Goal: Task Accomplishment & Management: Manage account settings

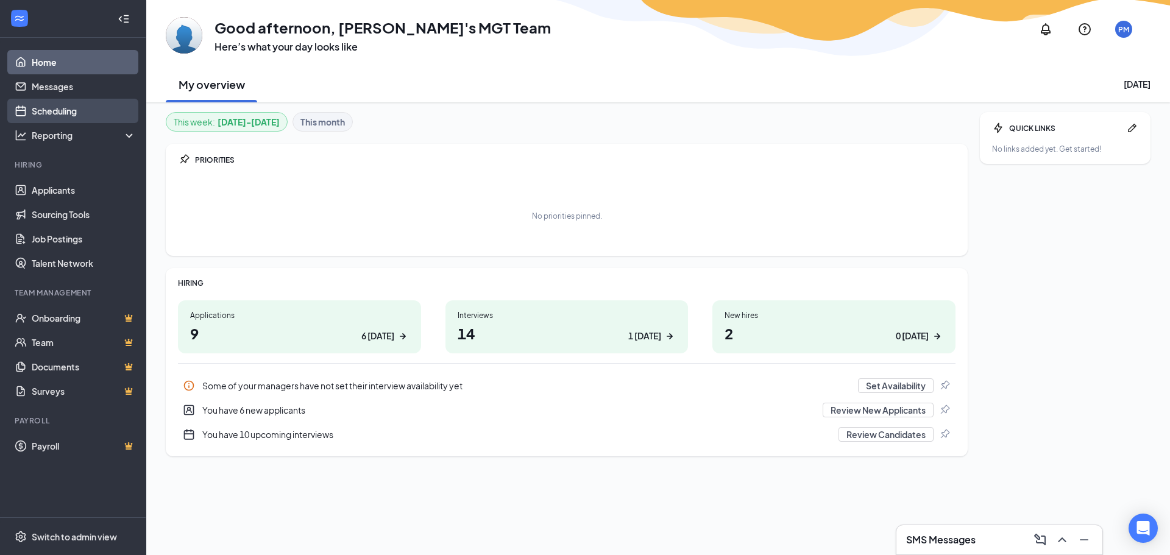
click at [63, 116] on link "Scheduling" at bounding box center [84, 111] width 104 height 24
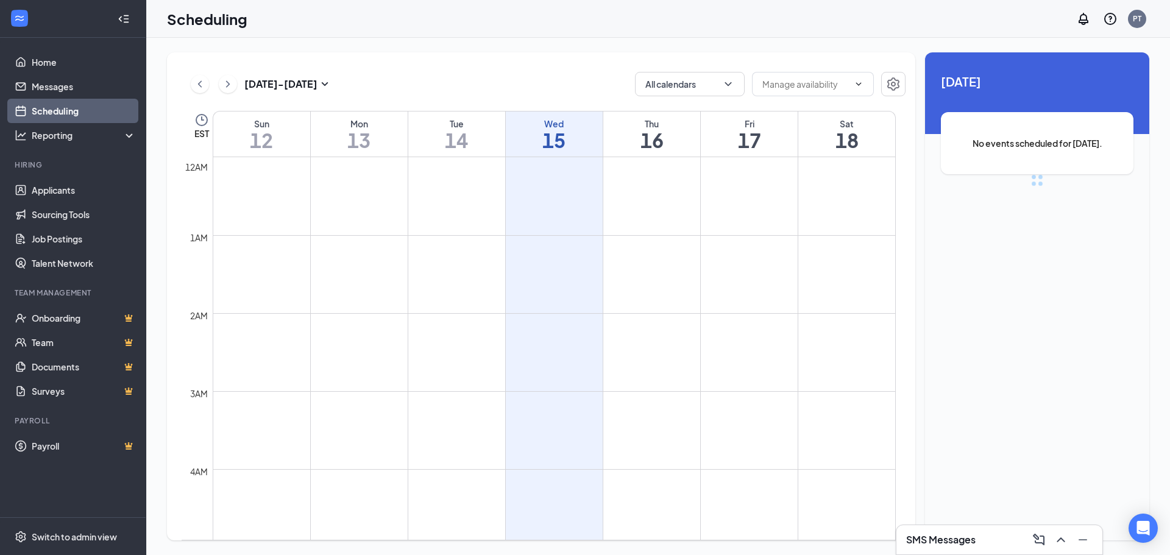
scroll to position [599, 0]
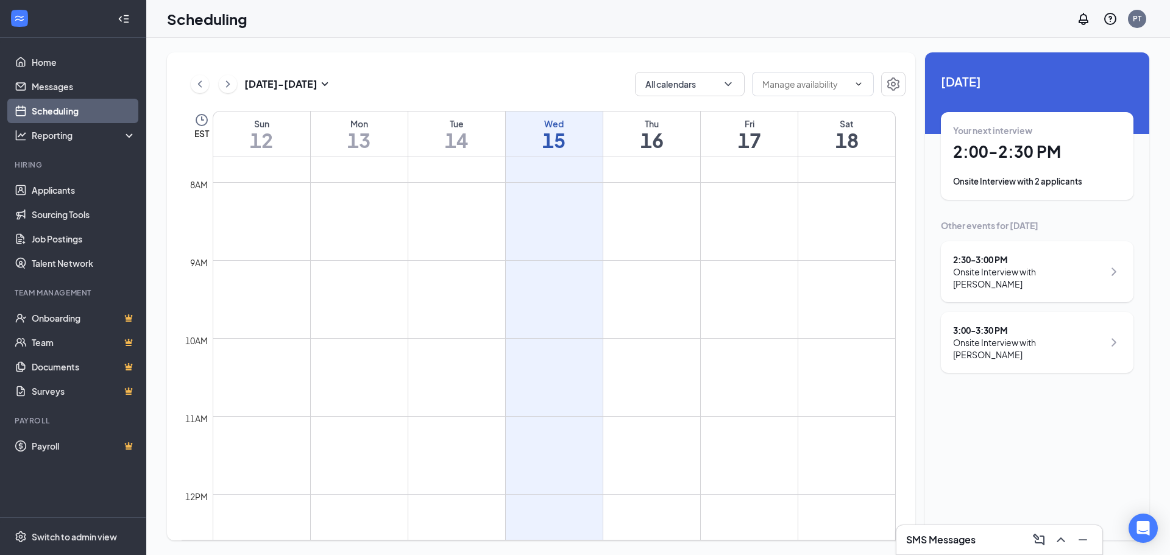
click at [1027, 290] on div "Onsite Interview with [PERSON_NAME]" at bounding box center [1028, 278] width 151 height 24
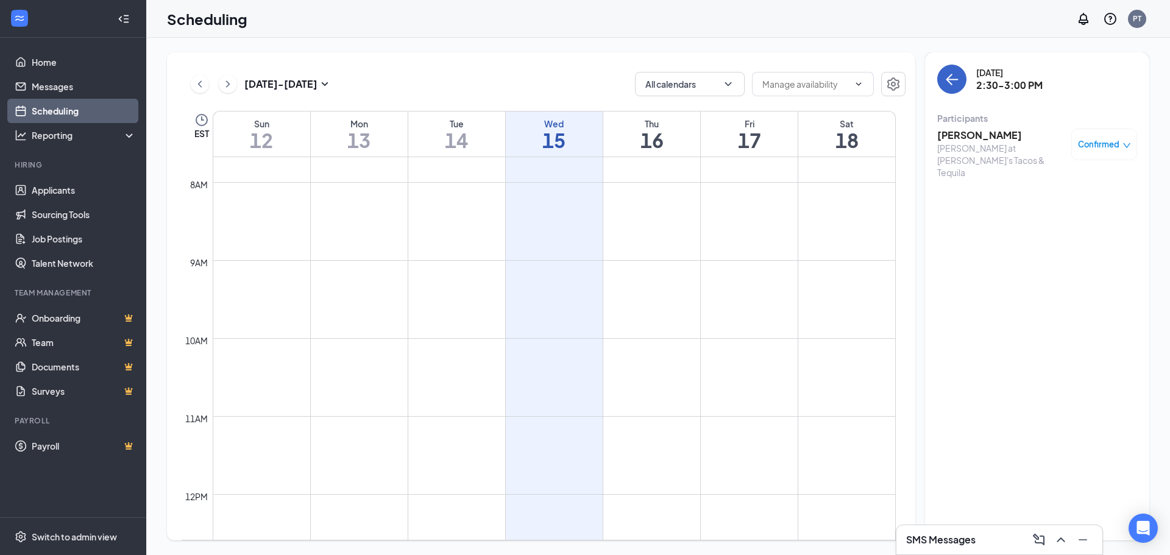
click at [955, 84] on icon "ArrowLeft" at bounding box center [952, 79] width 15 height 15
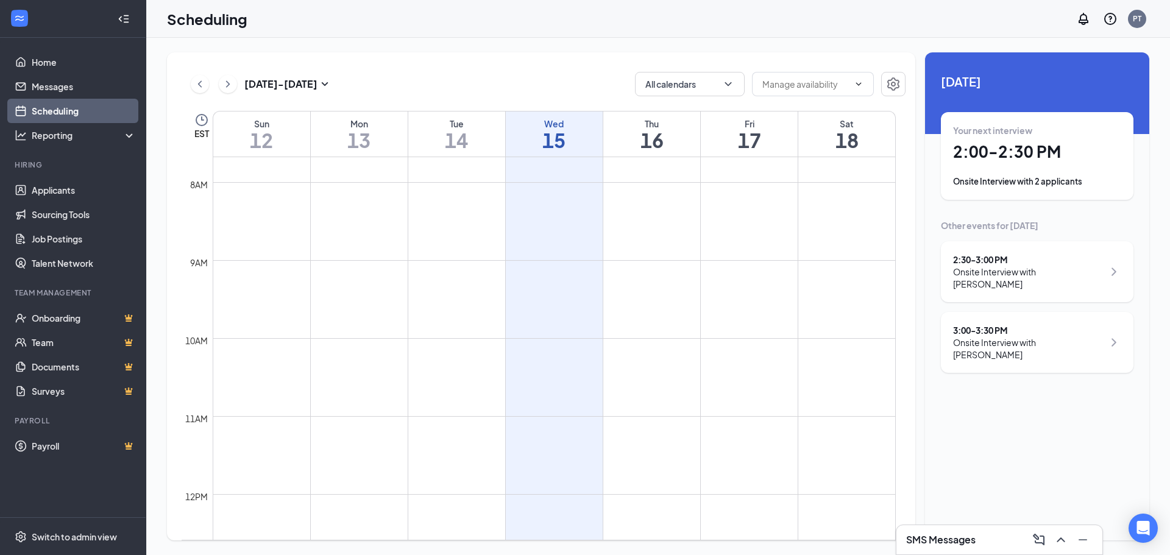
click at [1017, 268] on div "Onsite Interview with [PERSON_NAME]" at bounding box center [1028, 278] width 151 height 24
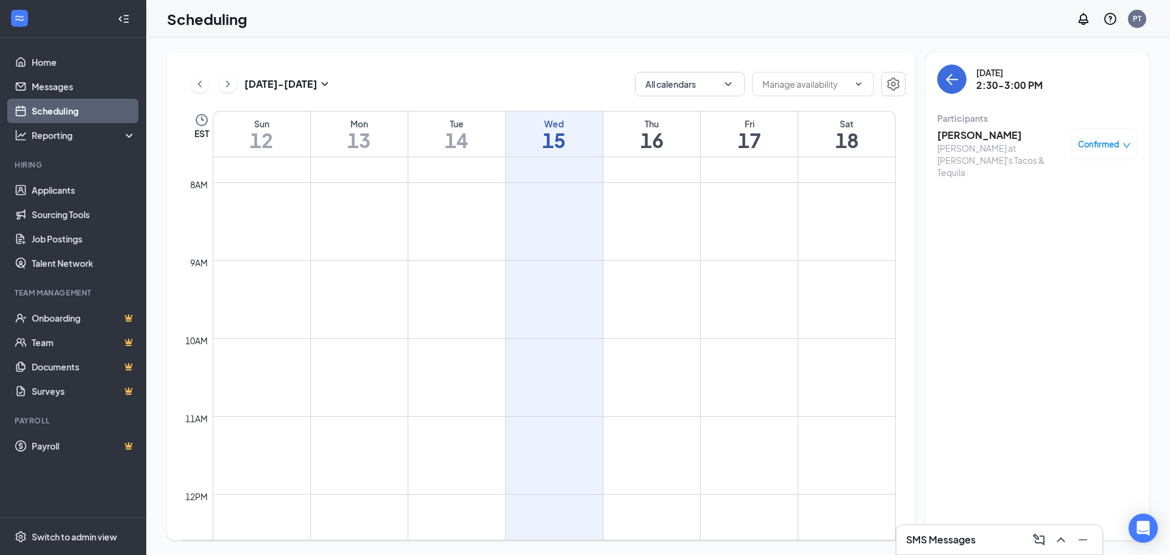
click at [1102, 144] on span "Confirmed" at bounding box center [1098, 144] width 41 height 12
click at [1037, 174] on div "Request Reschedule Mark complete Mark as no-show Cancel" at bounding box center [1067, 217] width 127 height 111
click at [992, 137] on h3 "[PERSON_NAME]" at bounding box center [1001, 135] width 128 height 13
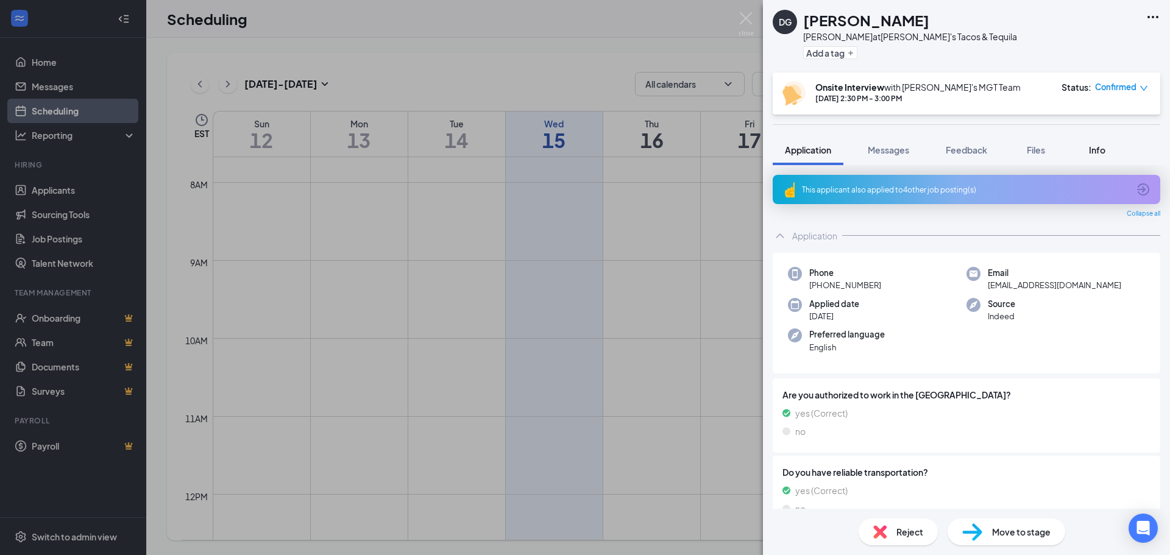
click at [1097, 150] on span "Info" at bounding box center [1097, 149] width 16 height 11
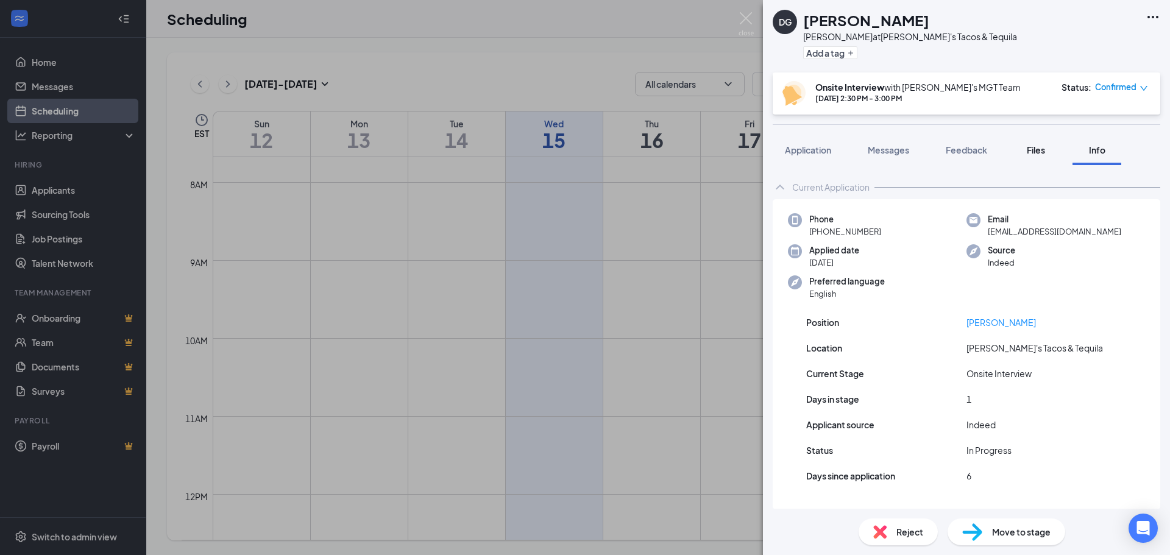
click at [1031, 150] on span "Files" at bounding box center [1036, 149] width 18 height 11
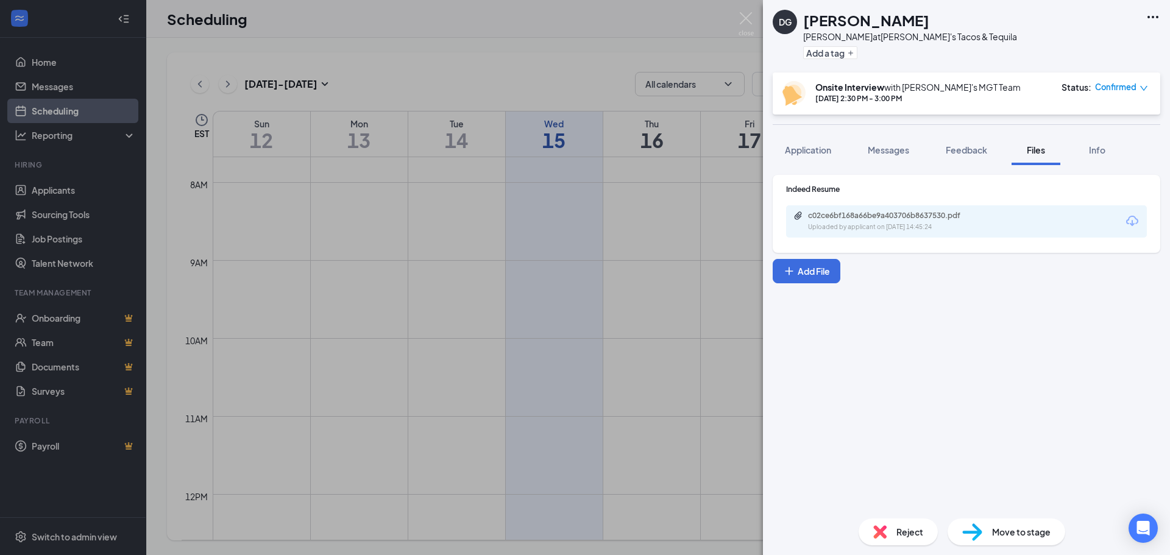
click at [900, 220] on div "c02ce6bf168a66be9a403706b8637530.pdf" at bounding box center [893, 216] width 171 height 10
click at [615, 266] on div "DG [PERSON_NAME] at [PERSON_NAME]'s Tacos & Tequila Add a tag Onsite Interview …" at bounding box center [585, 277] width 1170 height 555
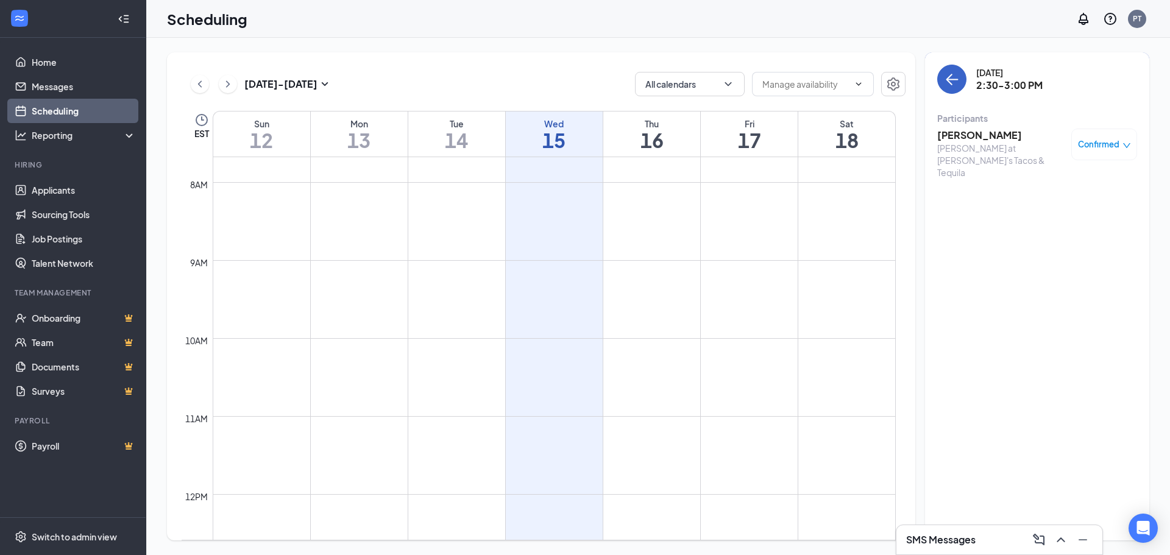
click at [964, 74] on button "back-button" at bounding box center [951, 79] width 29 height 29
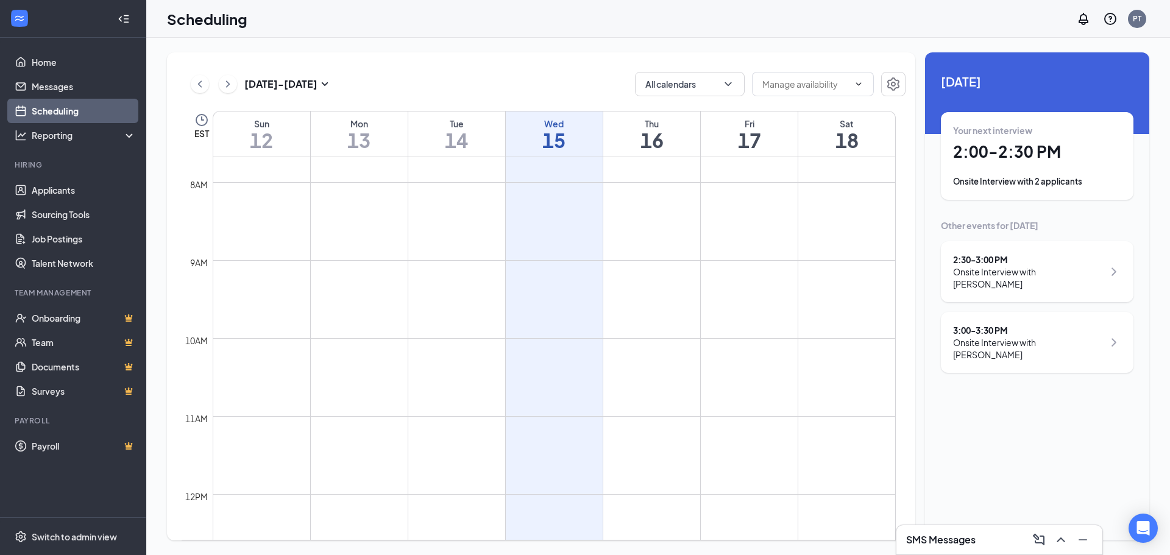
click at [1013, 336] on div "Onsite Interview with [PERSON_NAME]" at bounding box center [1028, 348] width 151 height 24
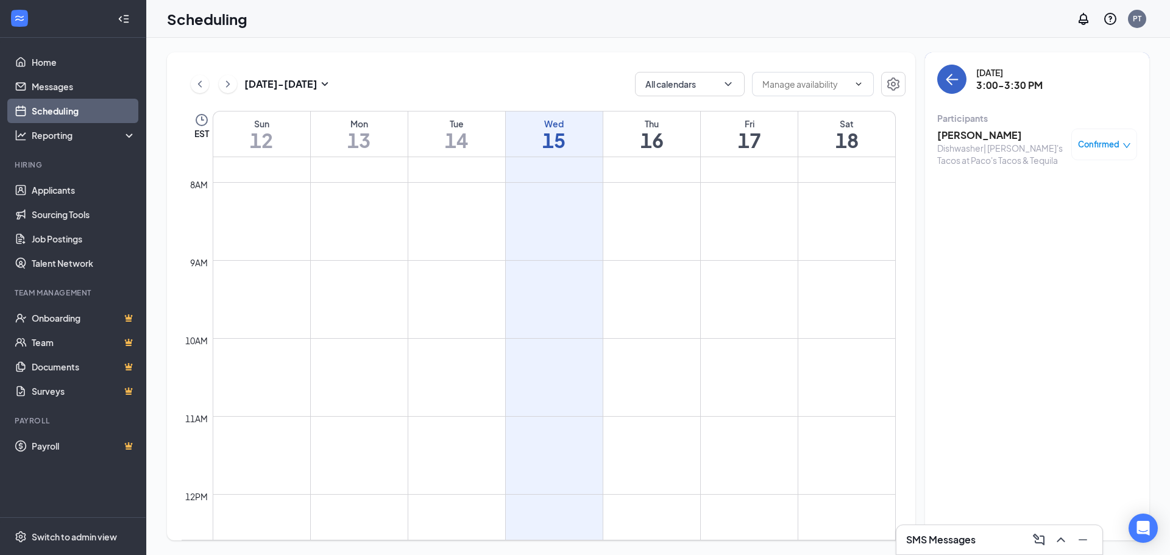
click at [944, 67] on button "back-button" at bounding box center [951, 79] width 29 height 29
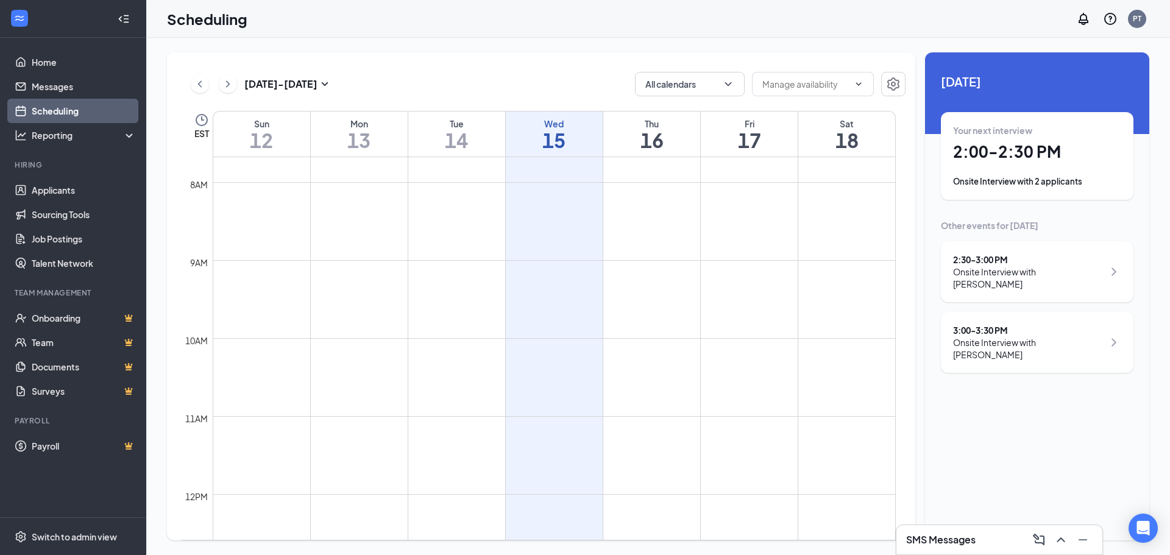
click at [987, 285] on div "Onsite Interview with [PERSON_NAME]" at bounding box center [1028, 278] width 151 height 24
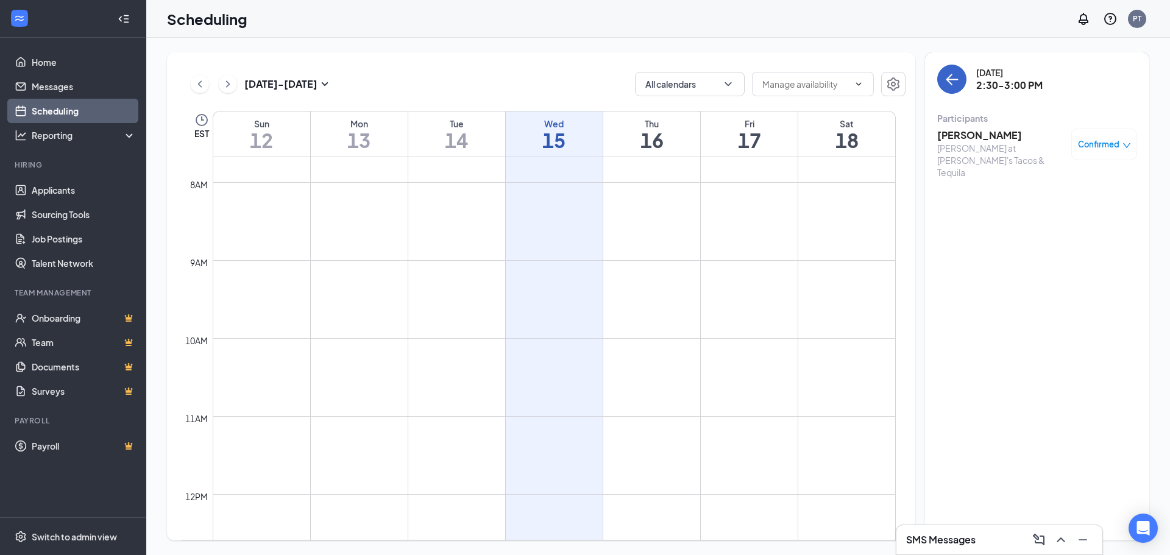
click at [955, 82] on icon "ArrowLeft" at bounding box center [952, 79] width 15 height 15
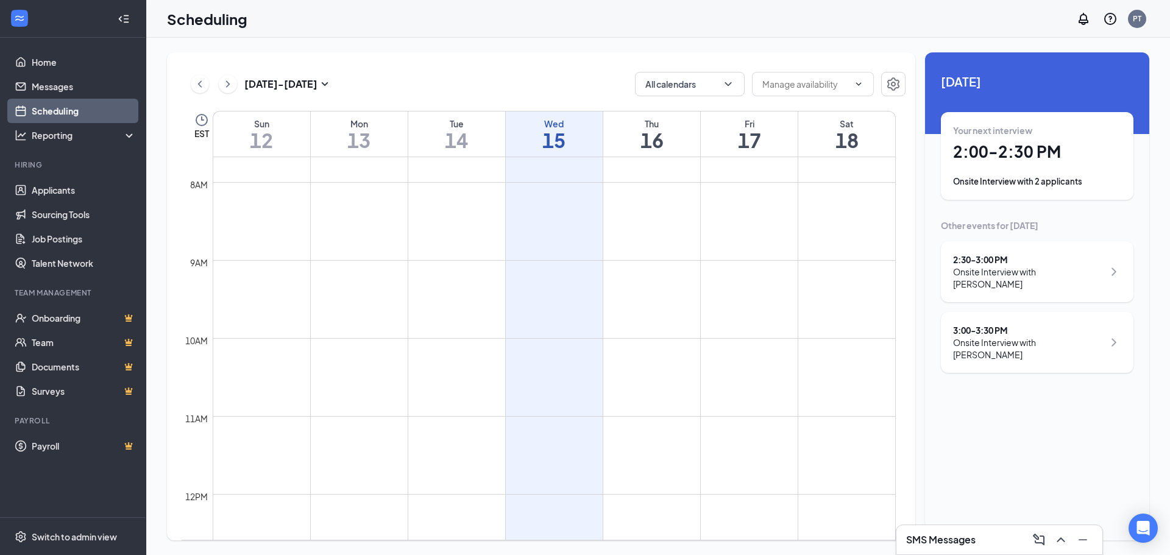
click at [1005, 349] on div "3:00 - 3:30 PM Onsite Interview with [PERSON_NAME]" at bounding box center [1037, 342] width 193 height 61
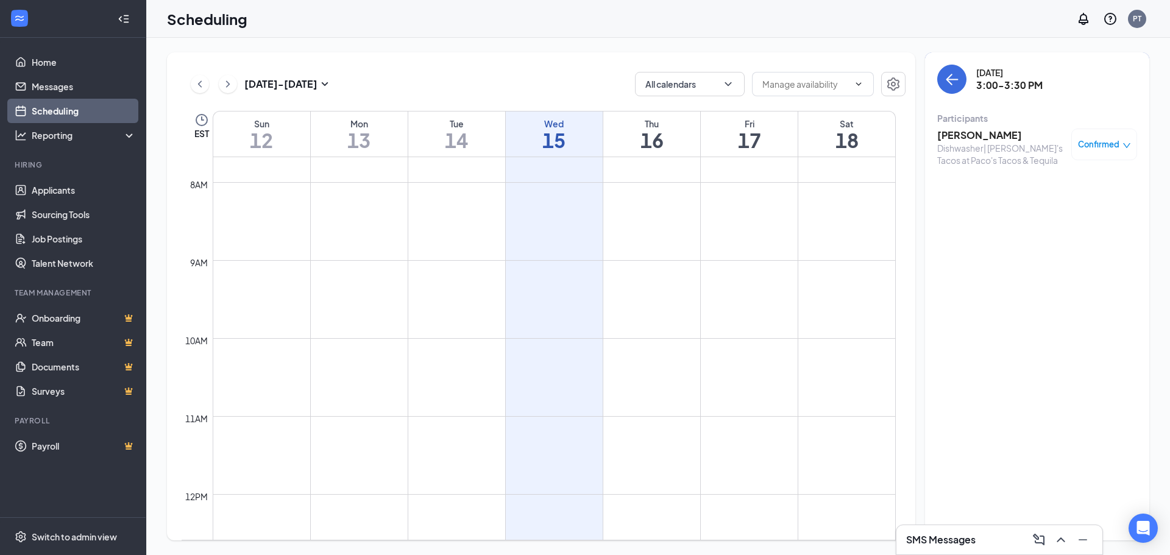
click at [971, 132] on h3 "[PERSON_NAME]" at bounding box center [1001, 135] width 128 height 13
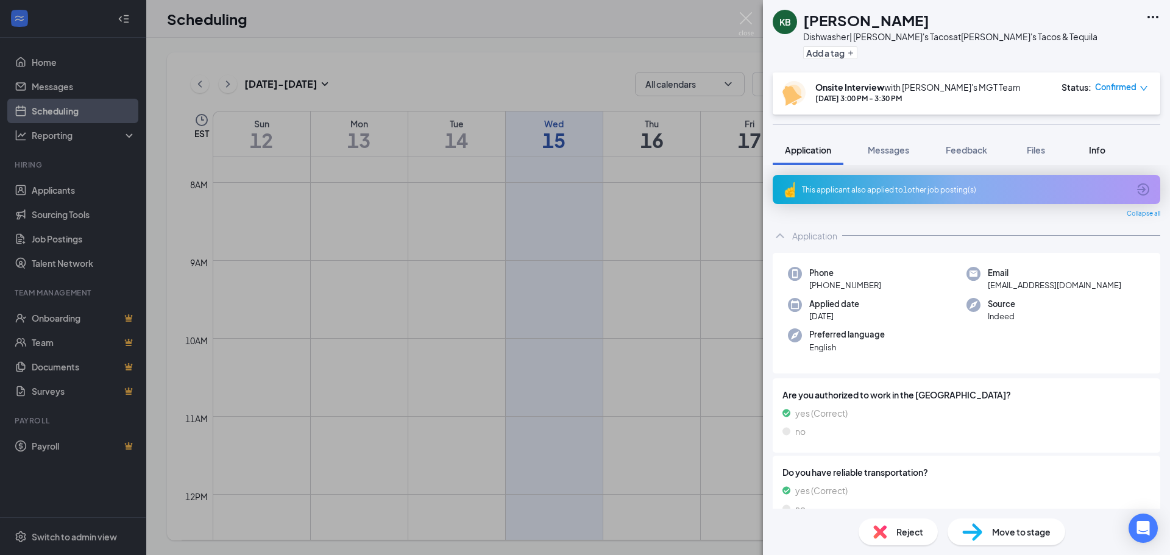
click at [1102, 158] on button "Info" at bounding box center [1097, 150] width 49 height 30
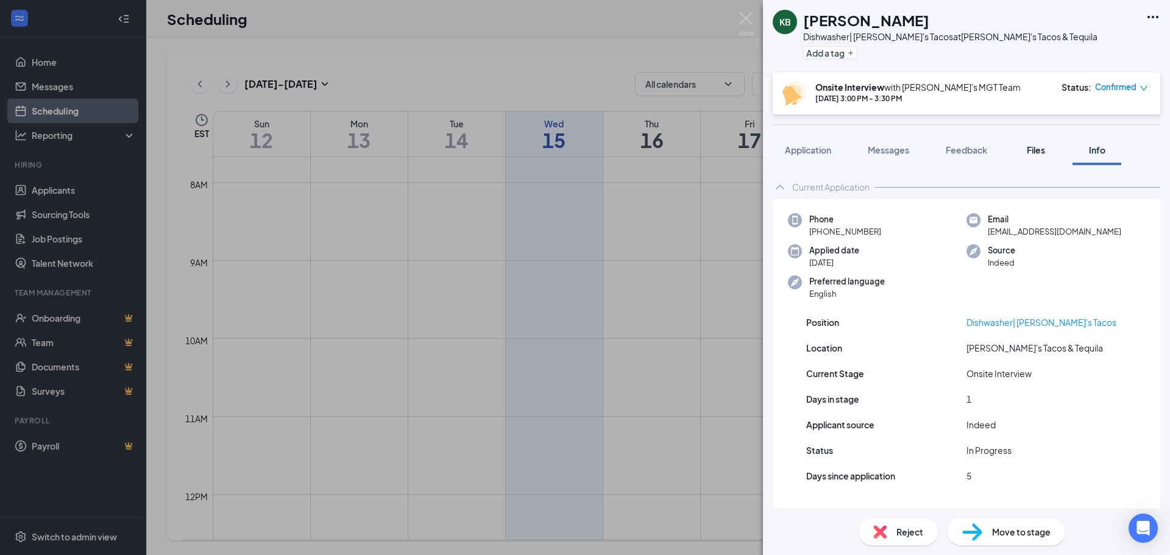
click at [1027, 147] on div "Files" at bounding box center [1036, 150] width 24 height 12
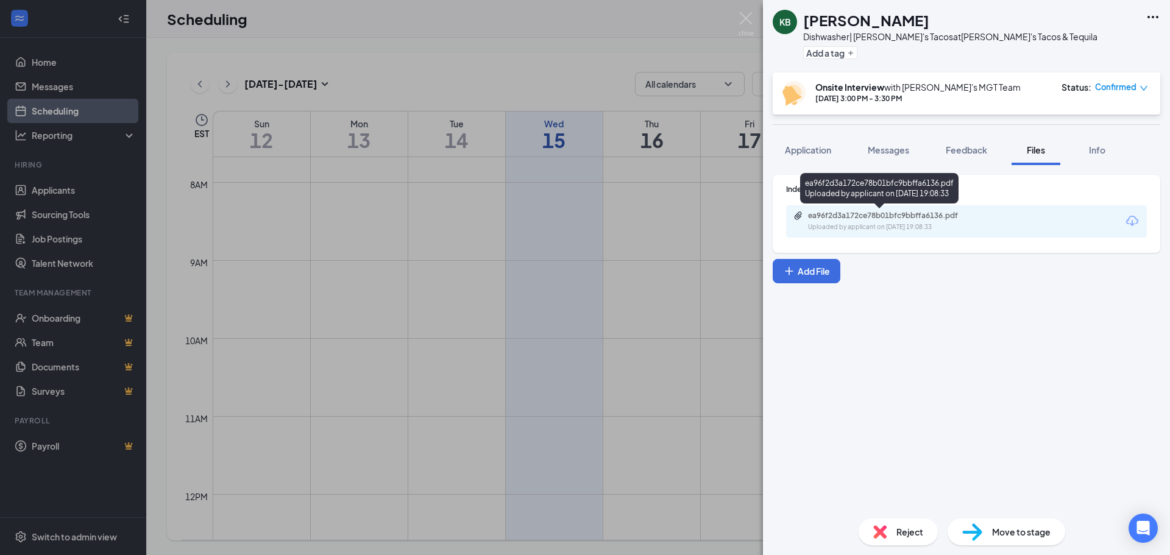
click at [913, 223] on div "Uploaded by applicant on [DATE] 19:08:33" at bounding box center [899, 227] width 183 height 10
click at [604, 343] on div "KB [PERSON_NAME] Dishwasher| [PERSON_NAME]'s Tacos at [PERSON_NAME]'s Tacos & T…" at bounding box center [585, 277] width 1170 height 555
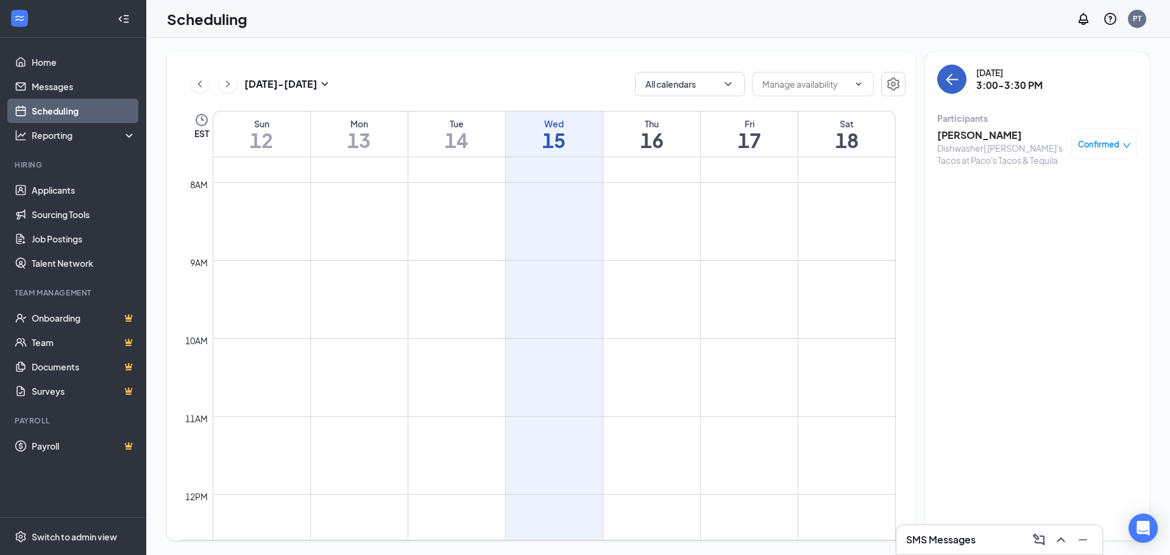
click at [952, 90] on button "back-button" at bounding box center [951, 79] width 29 height 29
